Goal: Check status

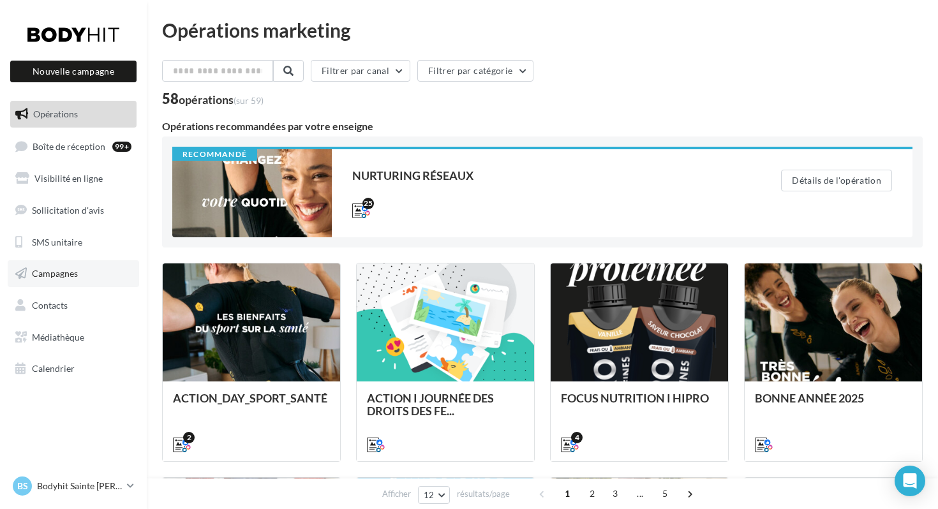
click at [52, 270] on span "Campagnes" at bounding box center [55, 273] width 46 height 11
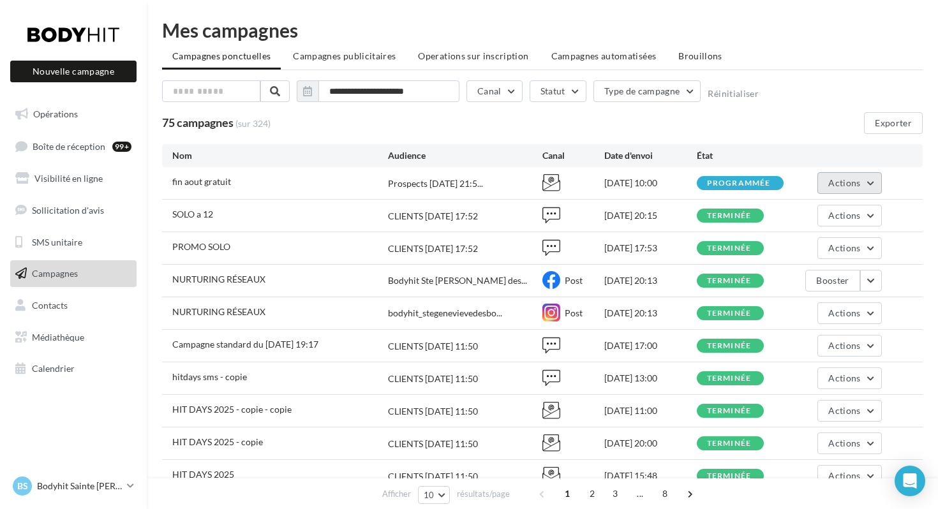
click at [870, 183] on button "Actions" at bounding box center [850, 183] width 64 height 22
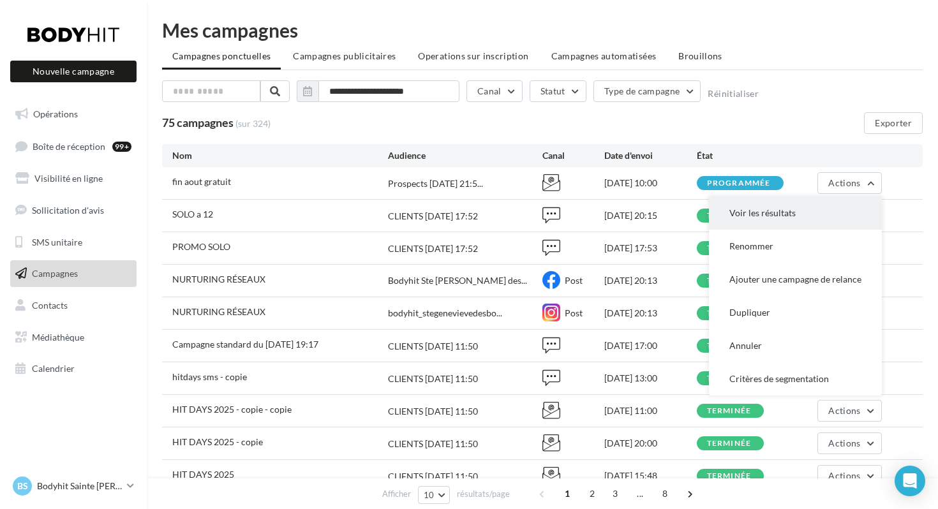
click at [775, 211] on button "Voir les résultats" at bounding box center [795, 213] width 173 height 33
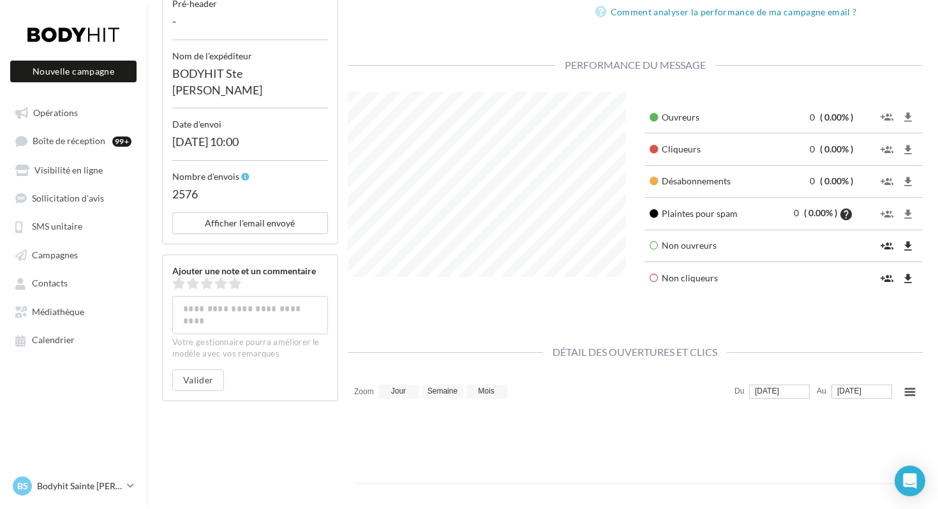
scroll to position [344, 0]
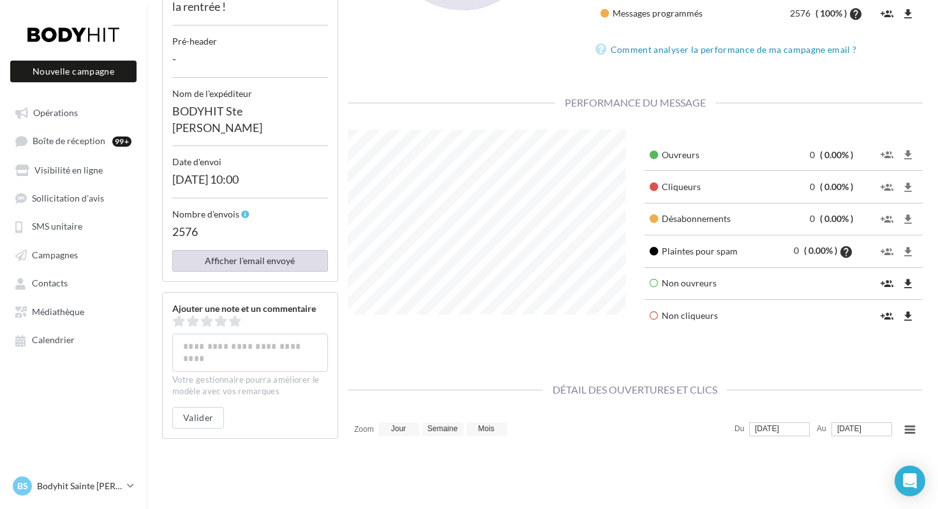
click at [302, 268] on button "Afficher l'email envoyé" at bounding box center [250, 261] width 156 height 22
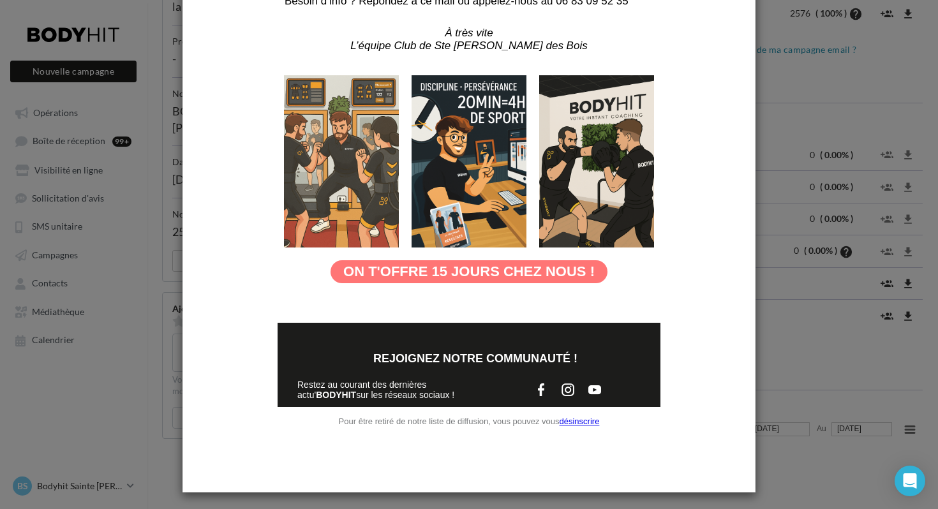
scroll to position [378, 0]
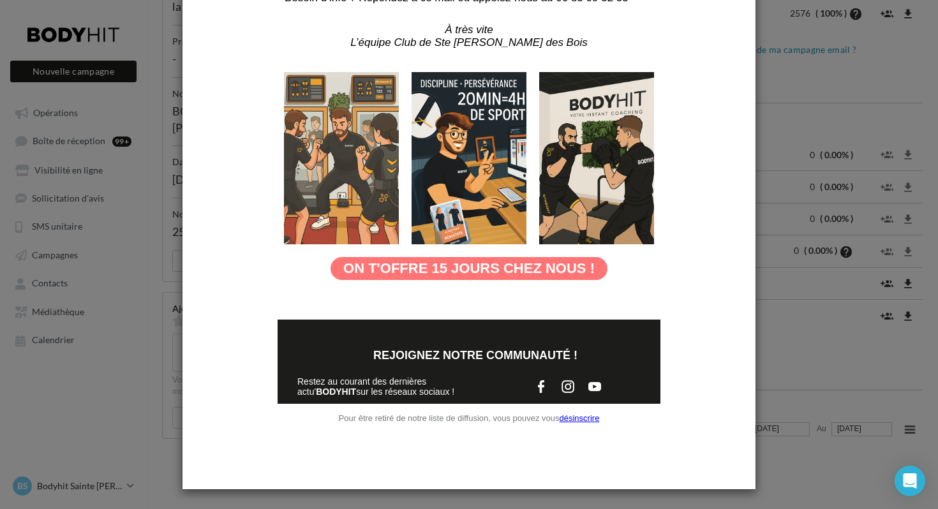
click at [831, 401] on div at bounding box center [469, 254] width 938 height 509
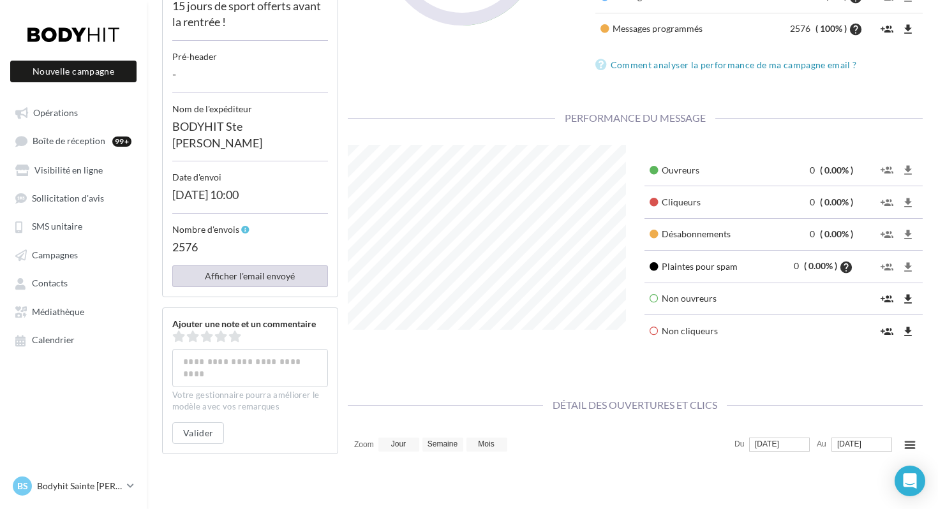
scroll to position [322, 0]
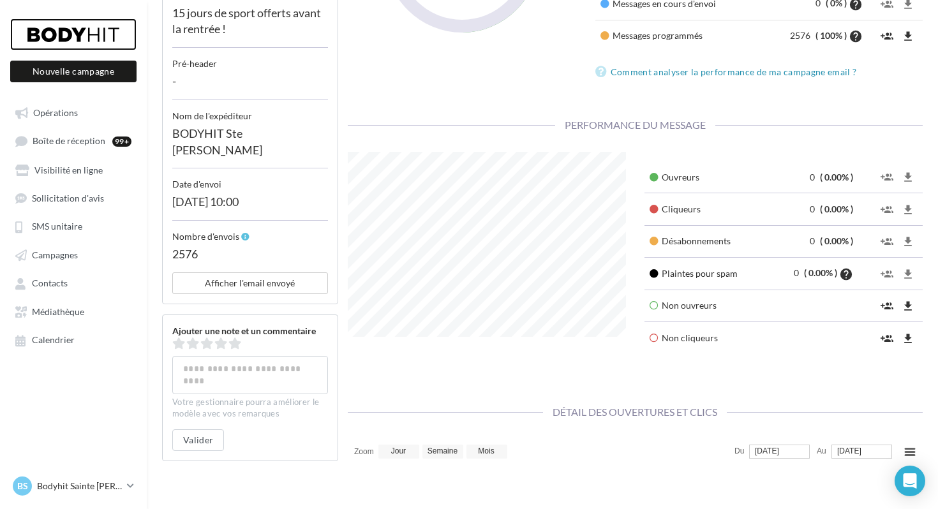
click at [59, 32] on div at bounding box center [73, 35] width 102 height 32
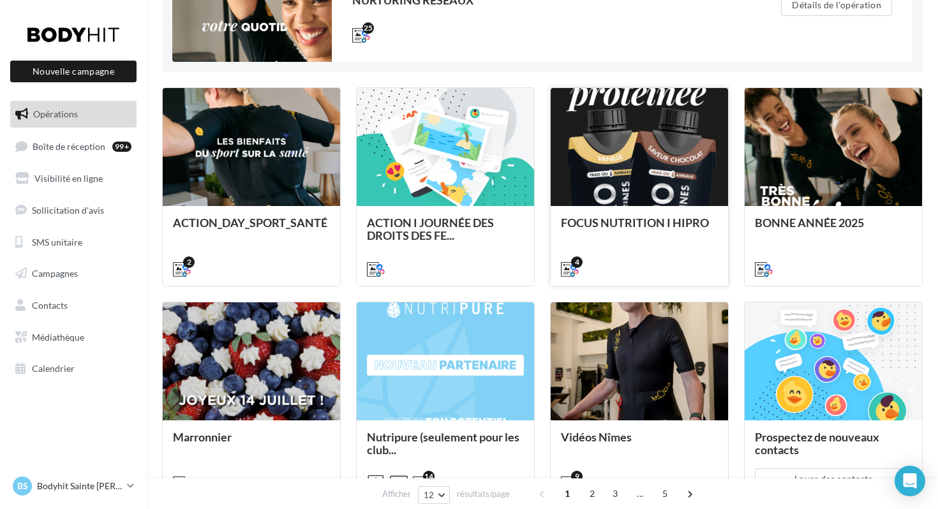
scroll to position [176, 0]
